Goal: Obtain resource: Obtain resource

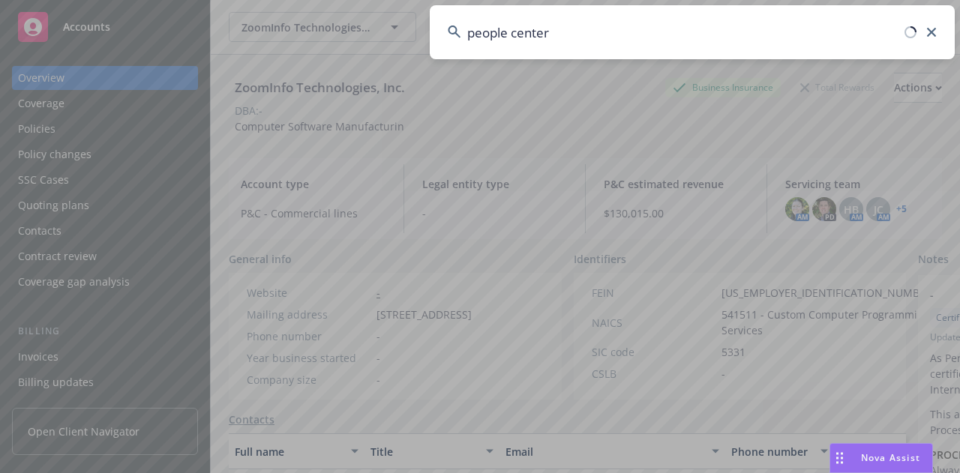
type input "people center"
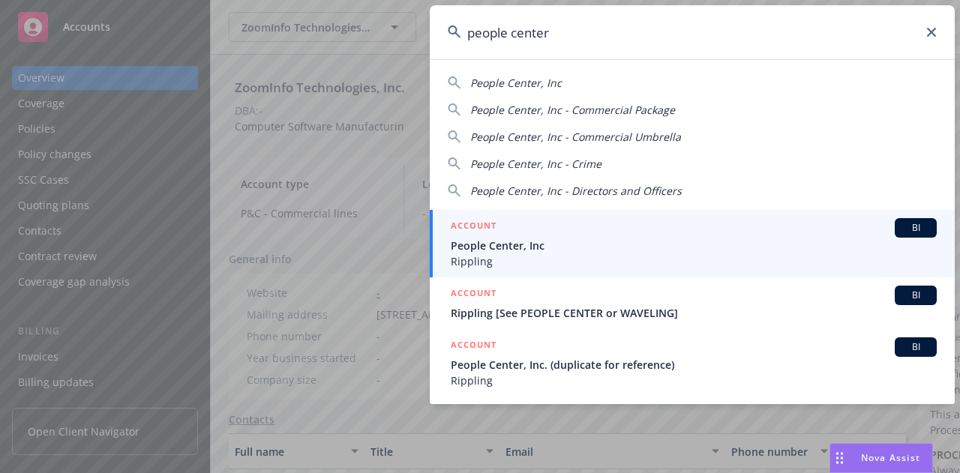
click at [513, 218] on div "ACCOUNT BI" at bounding box center [694, 227] width 486 height 19
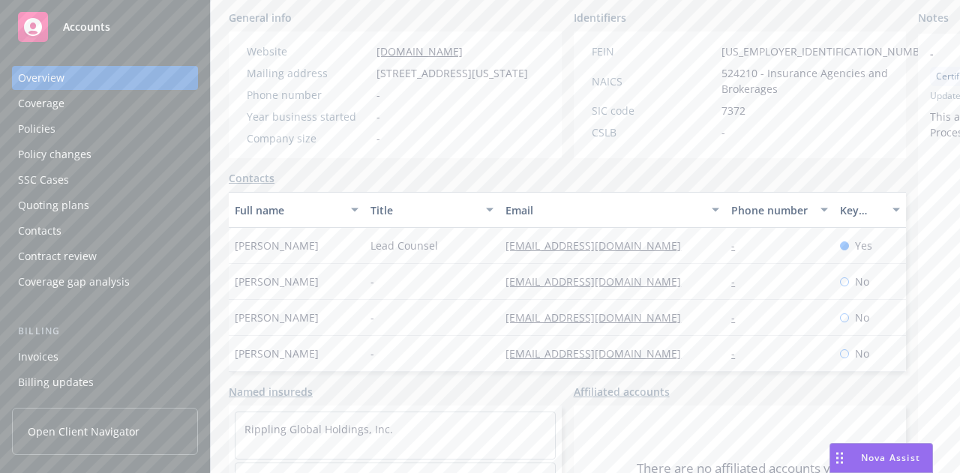
scroll to position [367, 0]
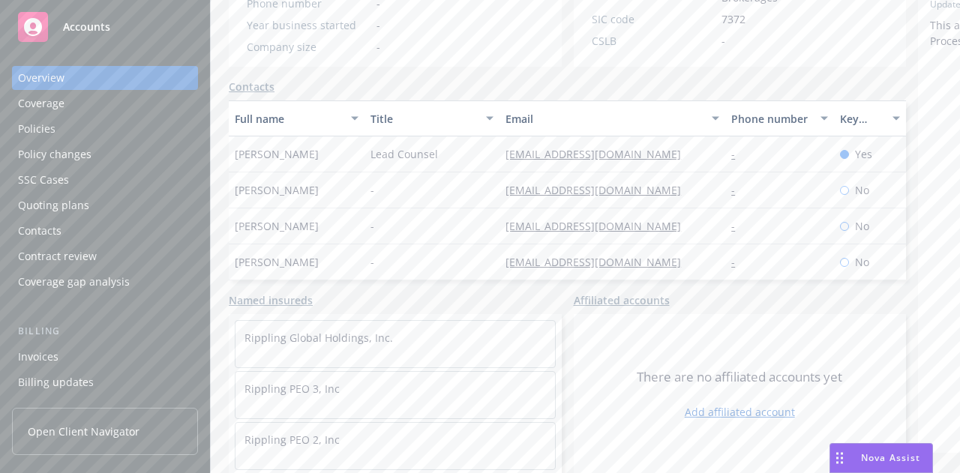
click at [118, 133] on div "Policies" at bounding box center [105, 129] width 174 height 24
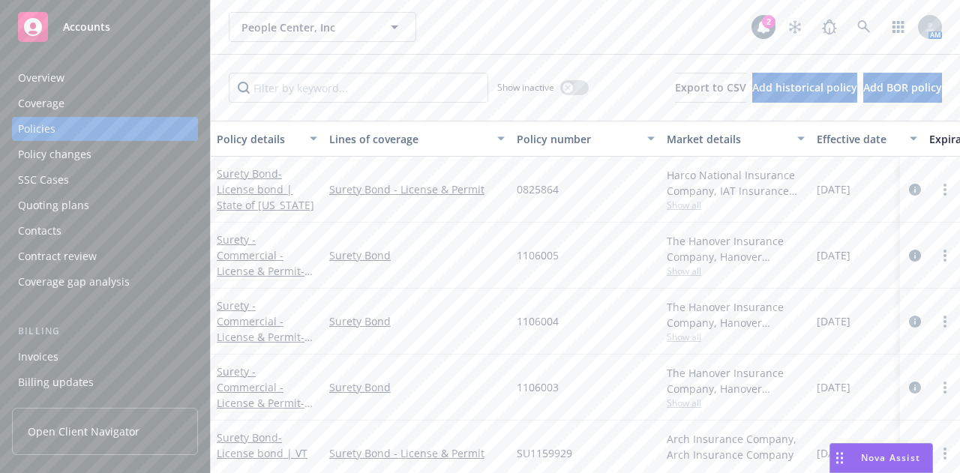
scroll to position [0, 10]
click at [371, 92] on input "Filter by keyword..." at bounding box center [358, 88] width 259 height 30
type input "package"
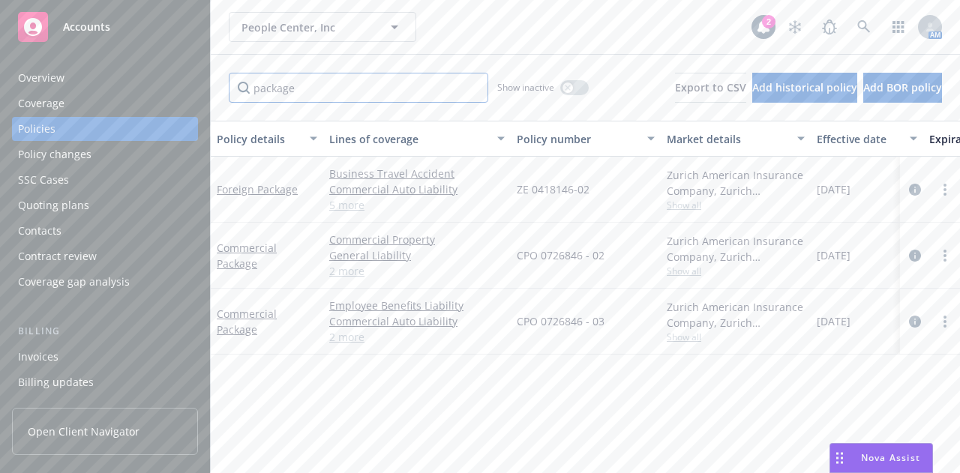
scroll to position [0, 0]
drag, startPoint x: 610, startPoint y: 323, endPoint x: 517, endPoint y: 323, distance: 93.0
click at [517, 323] on div "CPO 0726846 - 03" at bounding box center [586, 322] width 150 height 66
copy span "CPO 0726846 - 03"
click at [394, 55] on div "package Show inactive Export to CSV Add historical policy Add BOR policy" at bounding box center [585, 88] width 749 height 66
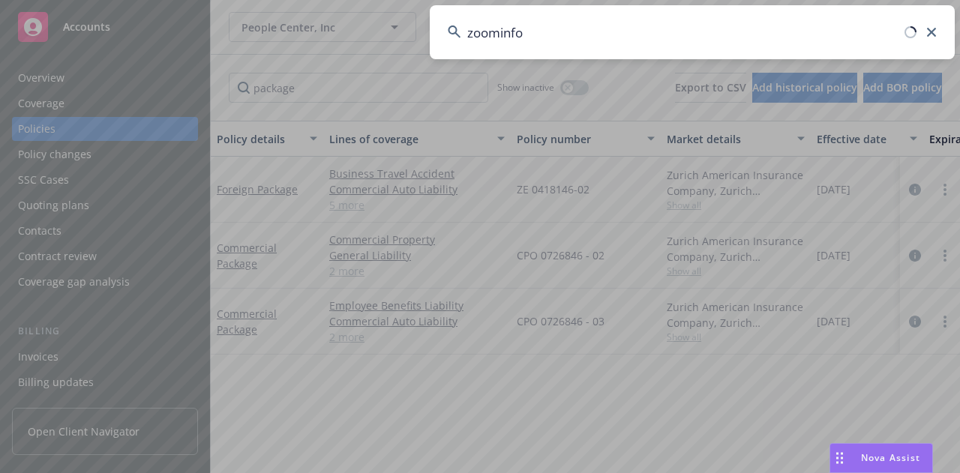
type input "zoominfo"
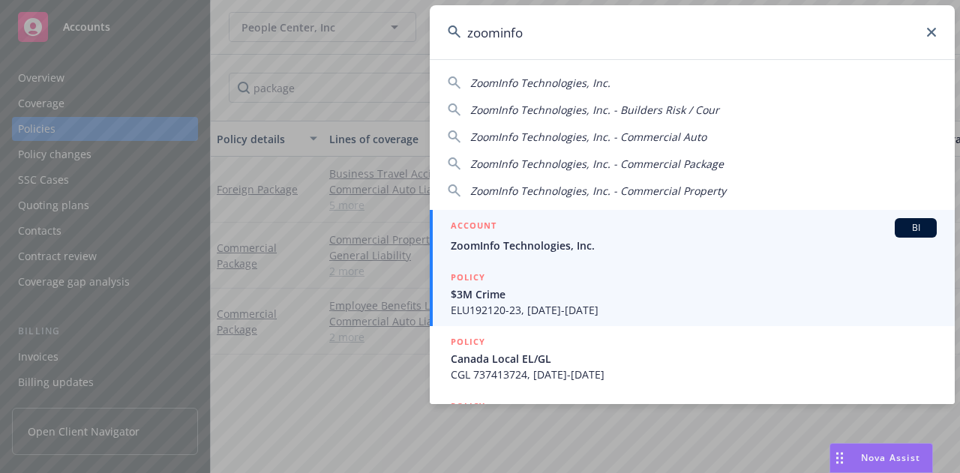
click at [496, 223] on div "ACCOUNT BI" at bounding box center [694, 227] width 486 height 19
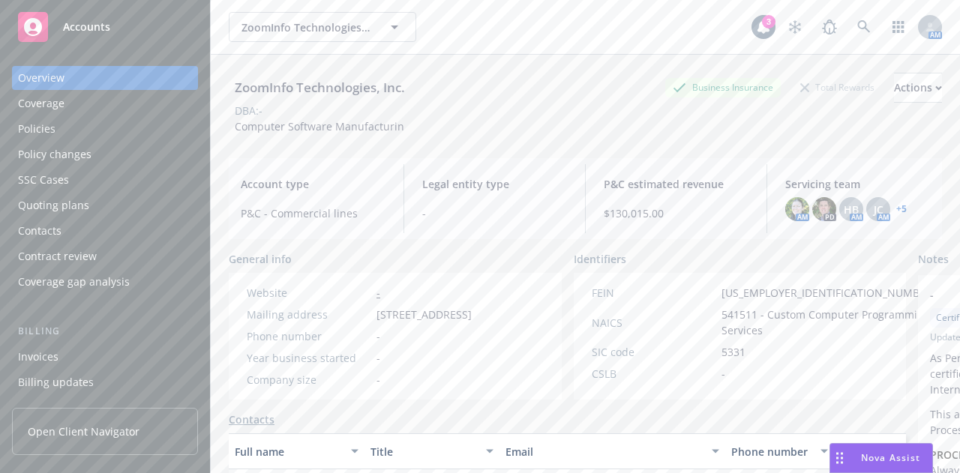
click at [95, 129] on div "Policies" at bounding box center [105, 129] width 174 height 24
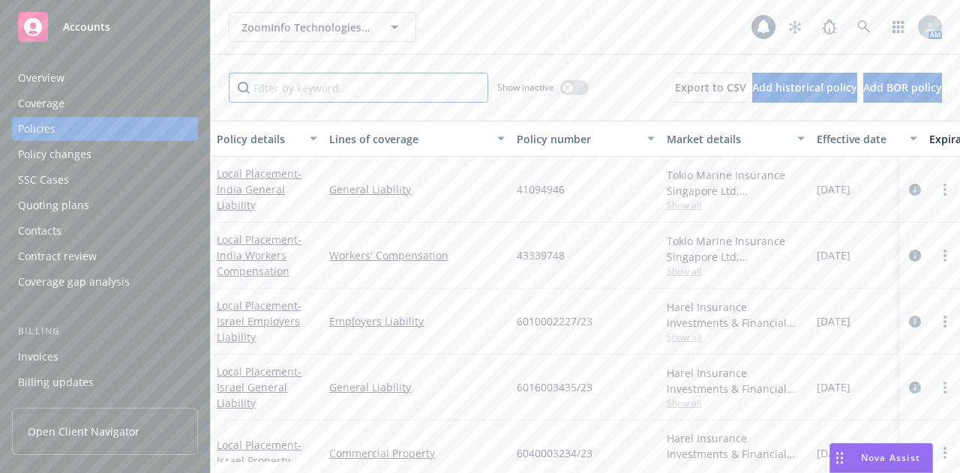
click at [328, 96] on input "Filter by keyword..." at bounding box center [358, 88] width 259 height 30
click at [328, 96] on input "pa" at bounding box center [358, 88] width 259 height 30
type input "package"
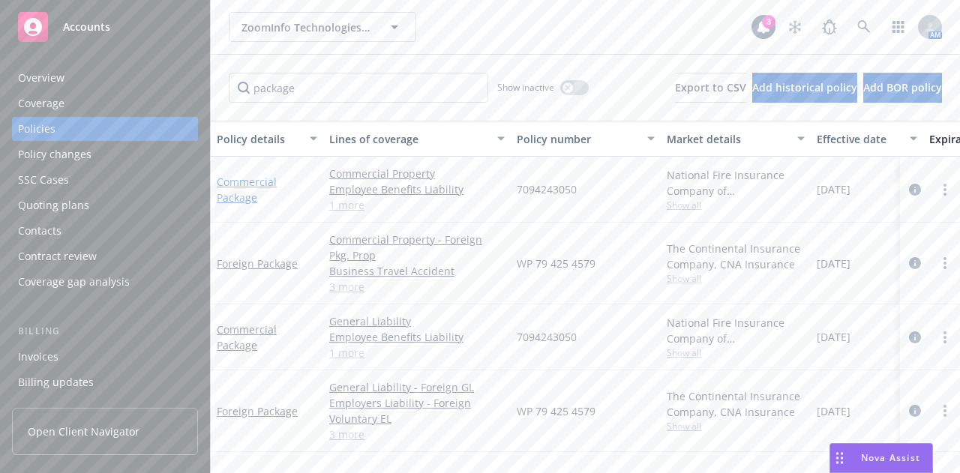
click at [231, 190] on link "Commercial Package" at bounding box center [247, 190] width 60 height 30
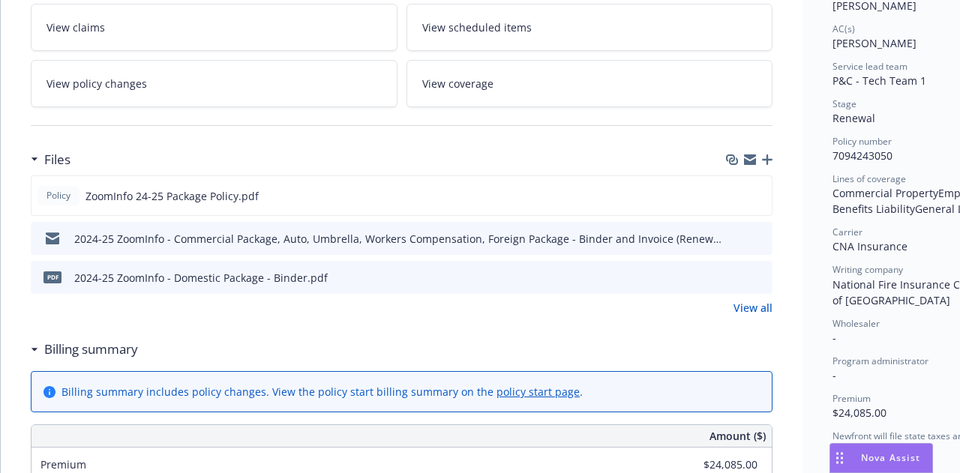
scroll to position [318, 0]
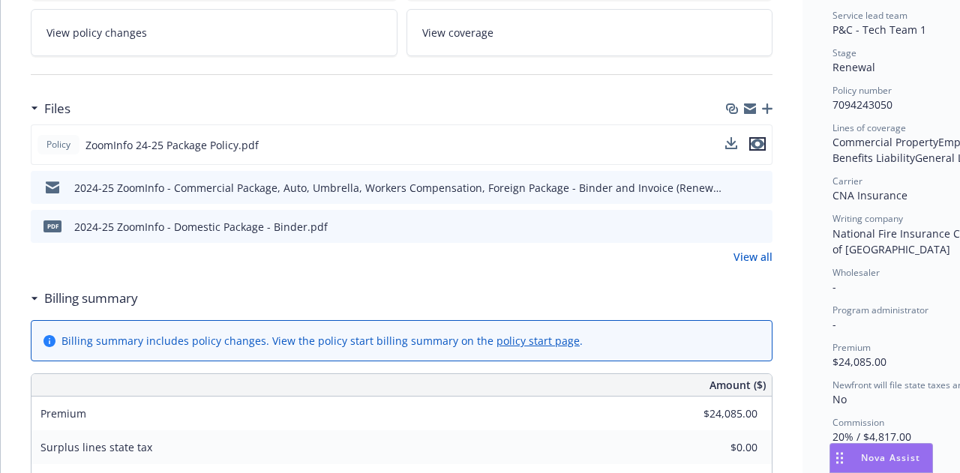
click at [762, 140] on icon "preview file" at bounding box center [757, 144] width 13 height 10
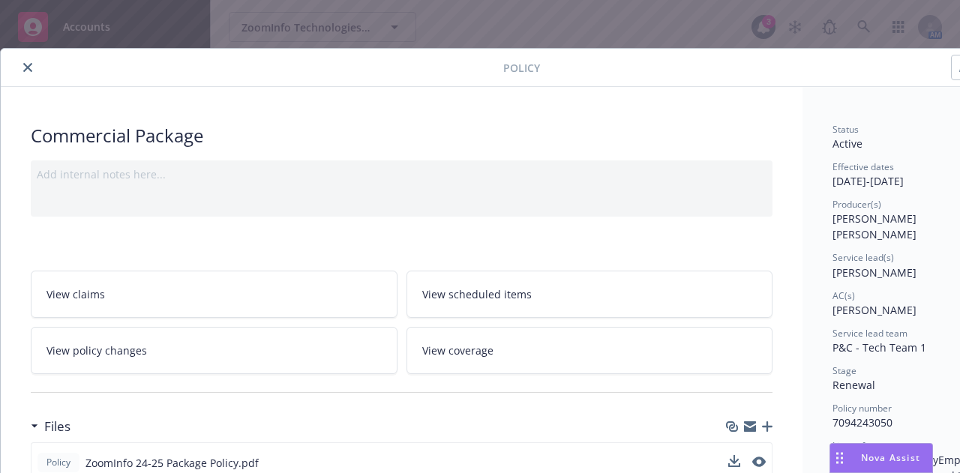
click at [27, 64] on icon "close" at bounding box center [27, 67] width 9 height 9
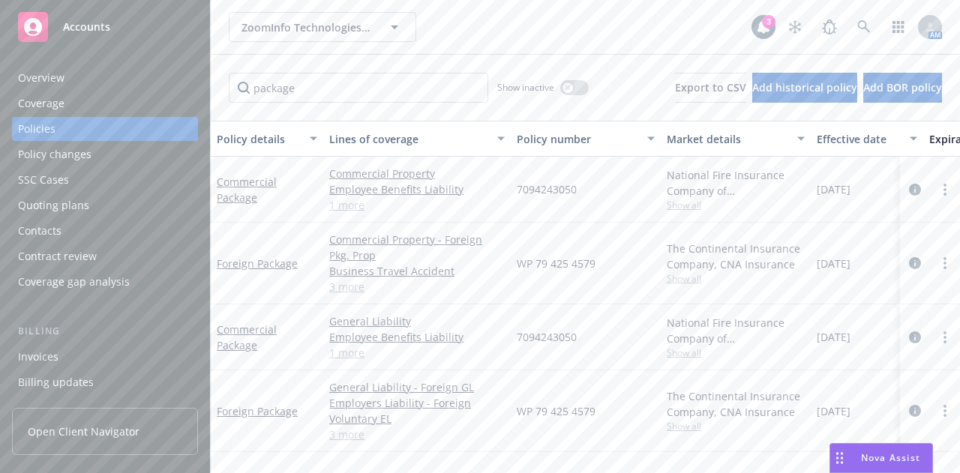
click at [133, 76] on div "Overview" at bounding box center [105, 78] width 174 height 24
